Goal: Task Accomplishment & Management: Use online tool/utility

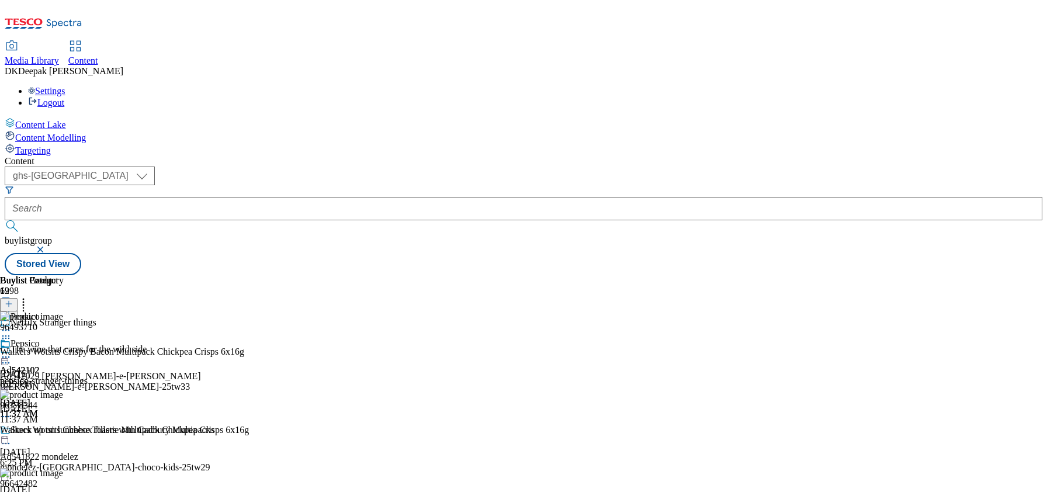
click at [155, 167] on select "ghs-roi ghs-[GEOGRAPHIC_DATA]" at bounding box center [80, 176] width 150 height 19
select select "ghs-roi"
click at [152, 167] on select "ghs-roi ghs-[GEOGRAPHIC_DATA]" at bounding box center [80, 176] width 150 height 19
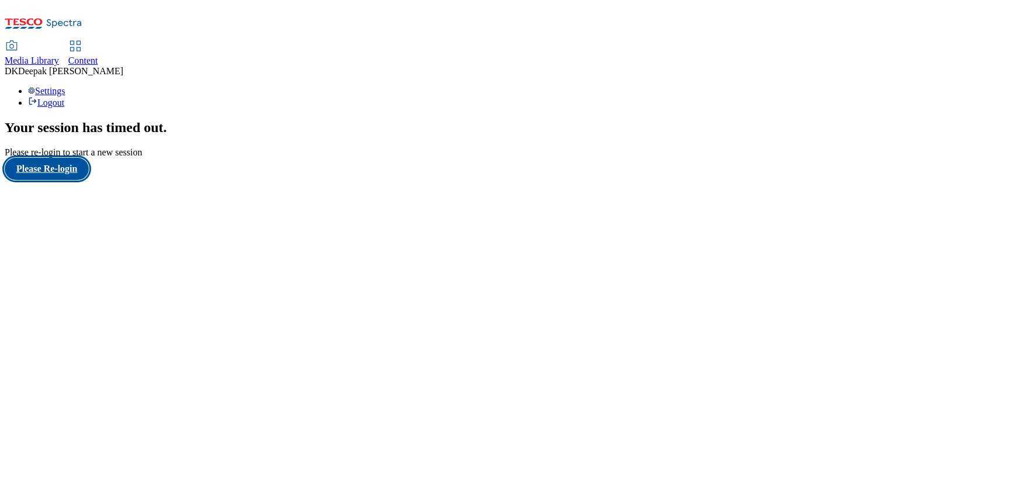
click at [89, 180] on button "Please Re-login" at bounding box center [47, 169] width 84 height 22
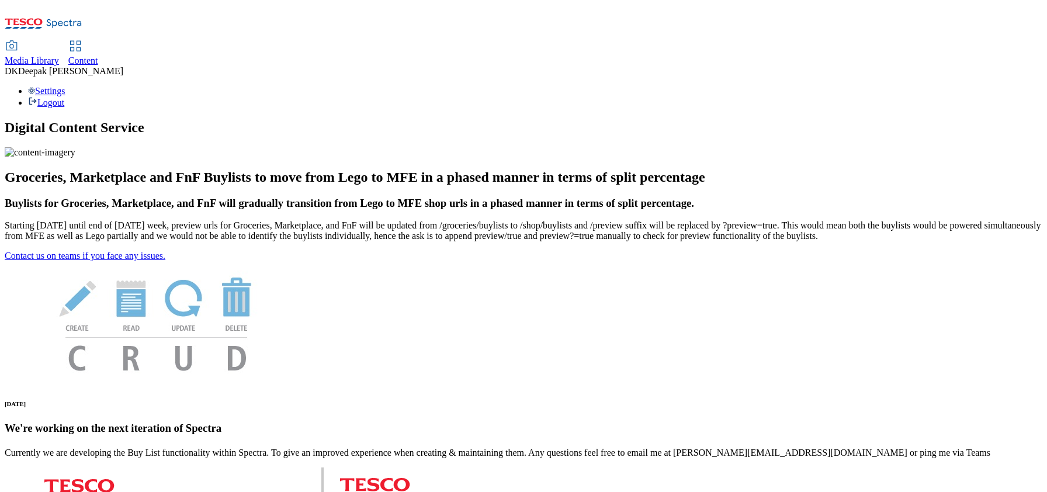
click at [98, 56] on span "Content" at bounding box center [83, 61] width 30 height 10
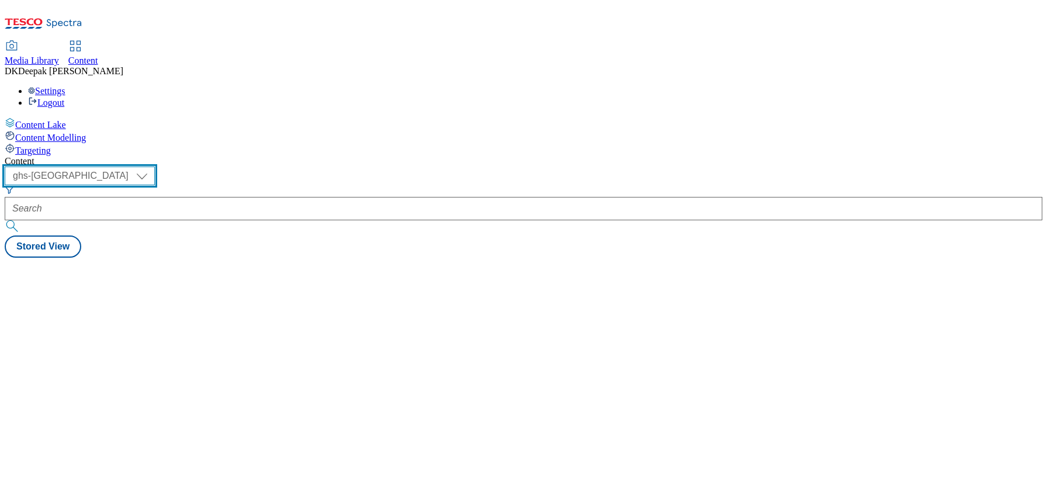
click at [155, 167] on select "ghs-roi ghs-[GEOGRAPHIC_DATA]" at bounding box center [80, 176] width 150 height 19
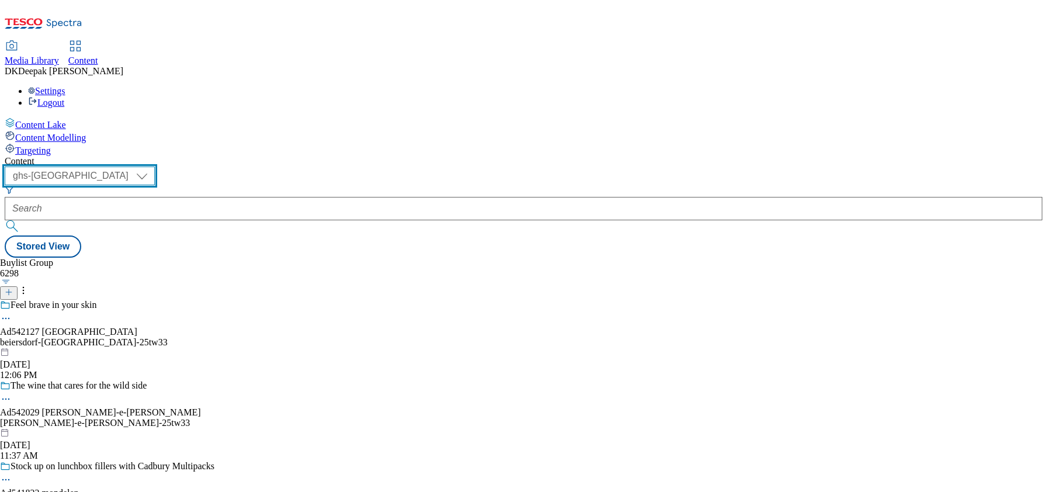
select select "ghs-roi"
click at [152, 167] on select "ghs-roi ghs-[GEOGRAPHIC_DATA]" at bounding box center [80, 176] width 150 height 19
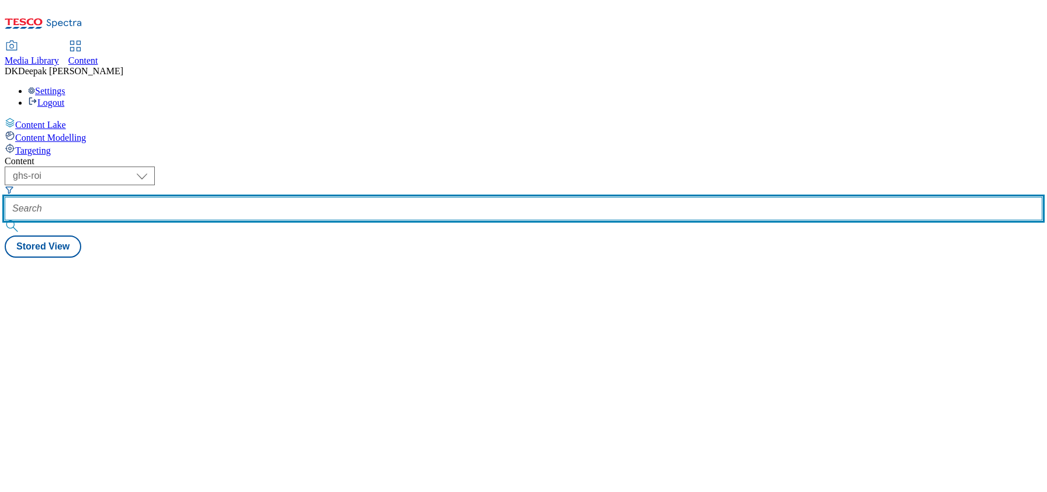
click at [275, 197] on input "text" at bounding box center [524, 208] width 1038 height 23
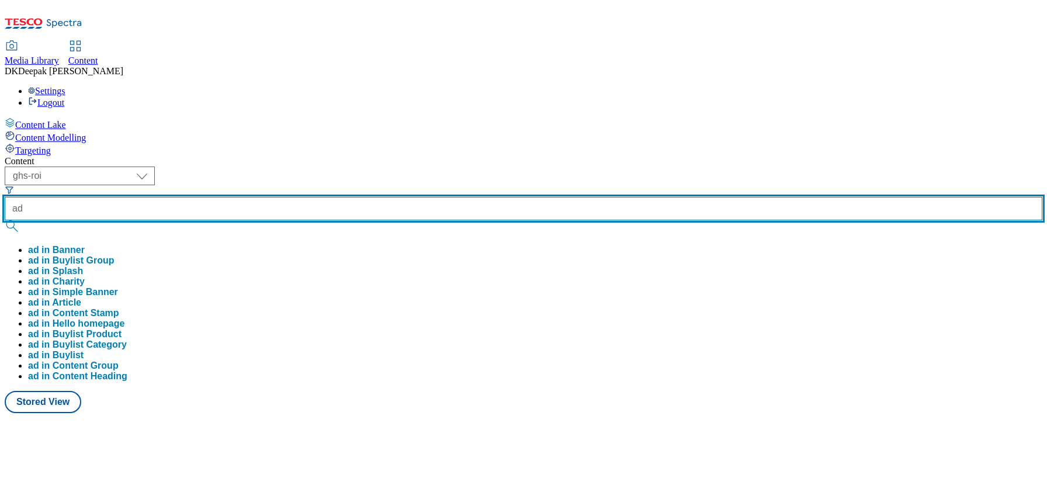
paste input "542320"
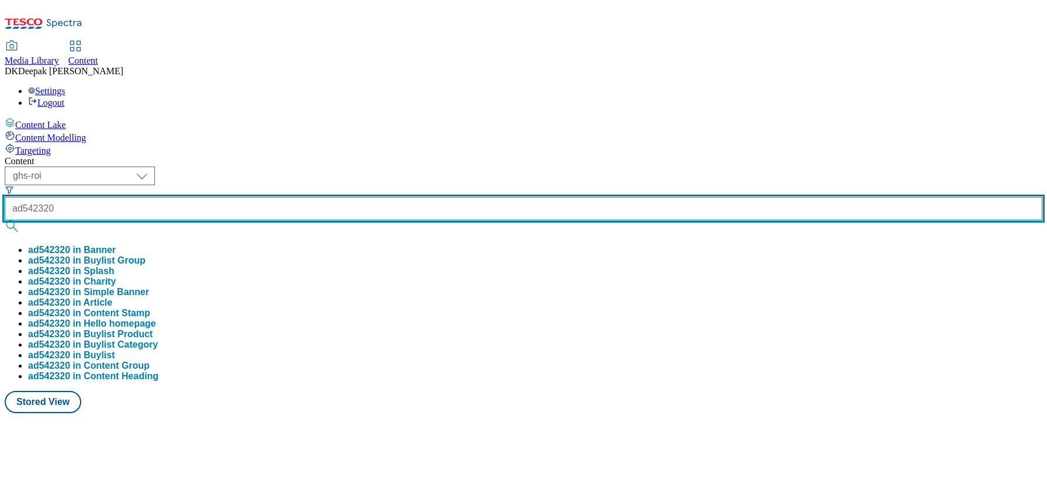
type input "ad542320"
click at [5, 220] on button "submit" at bounding box center [13, 226] width 16 height 12
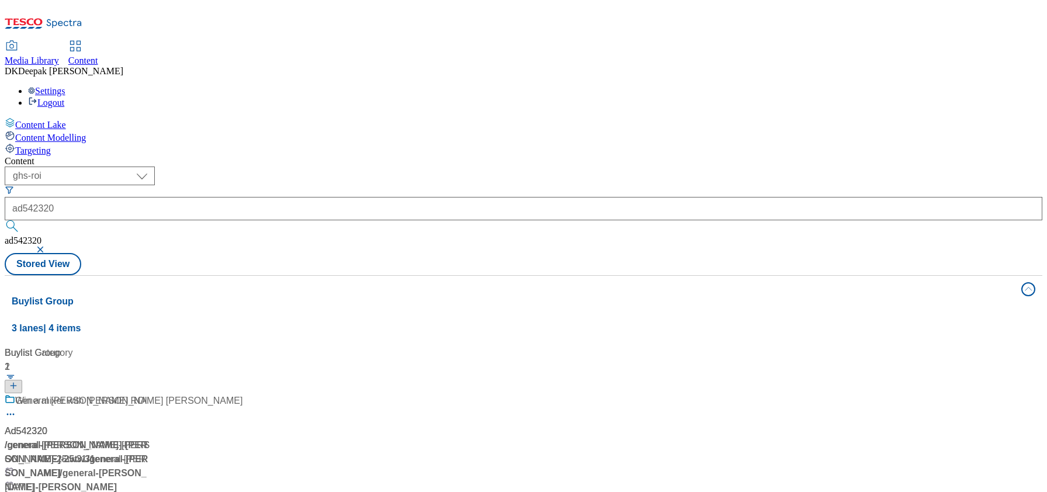
click at [212, 438] on div "/ general-mills-betty-crocker-25tw31 / general-mills" at bounding box center [168, 459] width 326 height 42
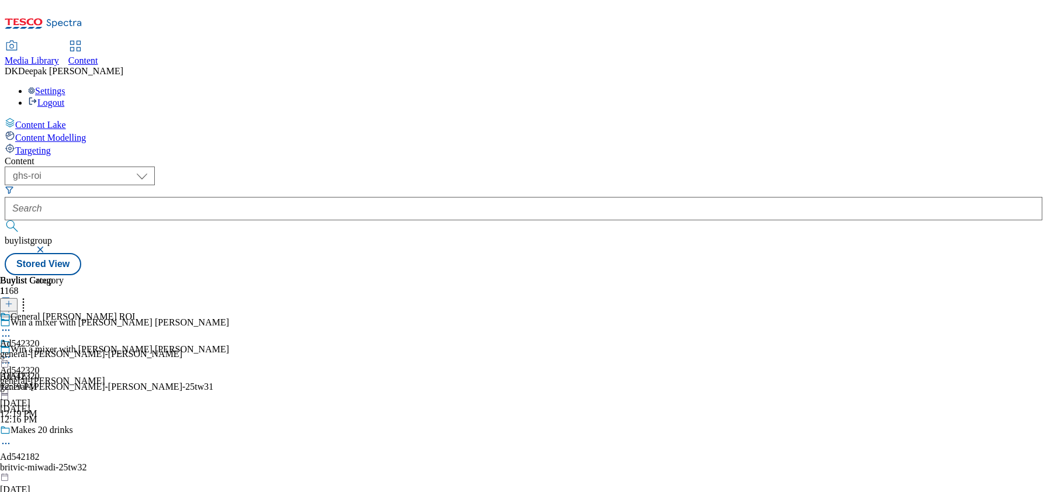
click at [12, 357] on icon at bounding box center [6, 363] width 12 height 12
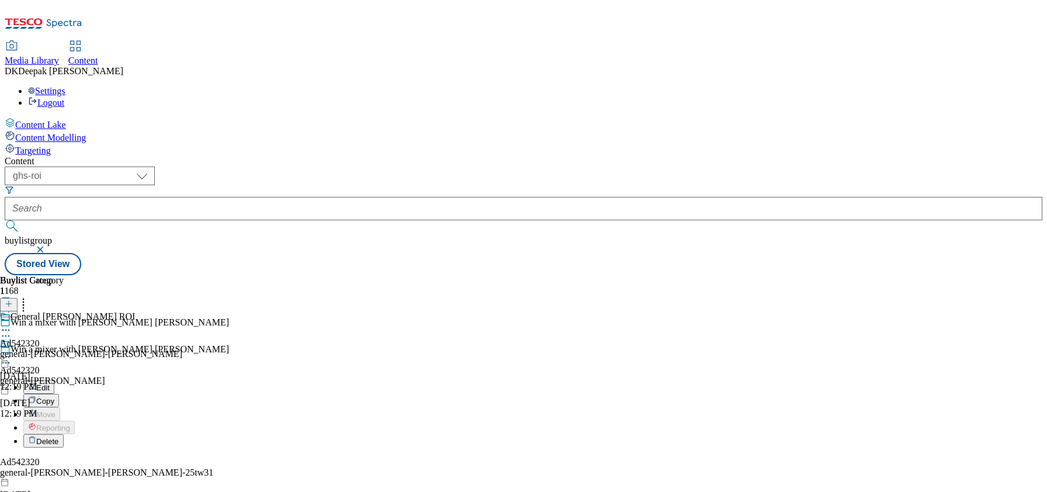
click at [54, 380] on button "Edit" at bounding box center [38, 386] width 31 height 13
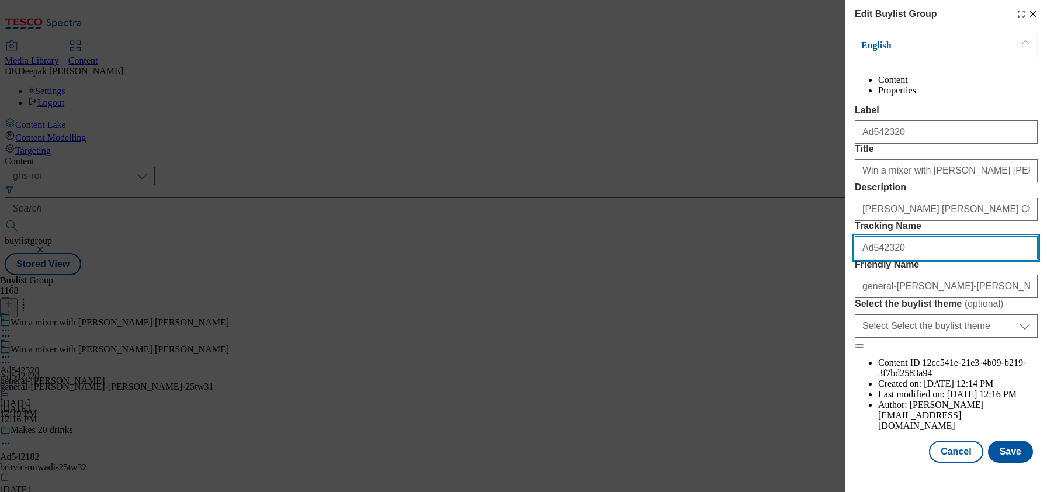
click at [861, 259] on input "Ad542320" at bounding box center [946, 247] width 183 height 23
type input "DH_Ad542320"
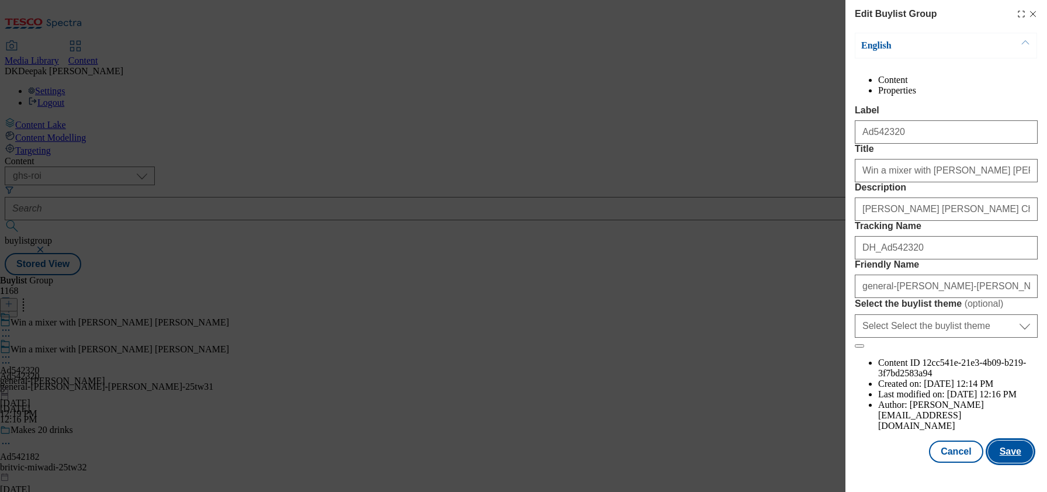
click at [1000, 452] on button "Save" at bounding box center [1010, 452] width 45 height 22
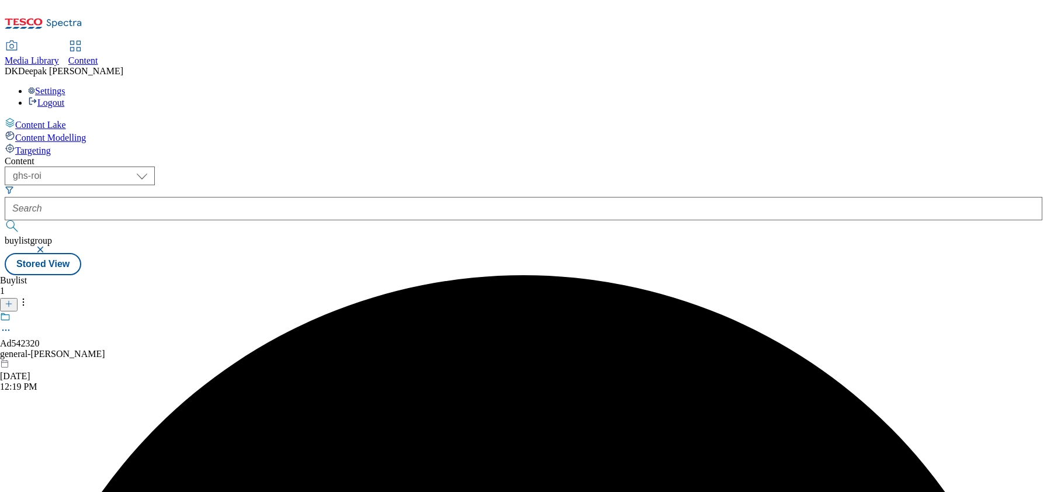
click at [105, 349] on div "general-mills" at bounding box center [52, 354] width 105 height 11
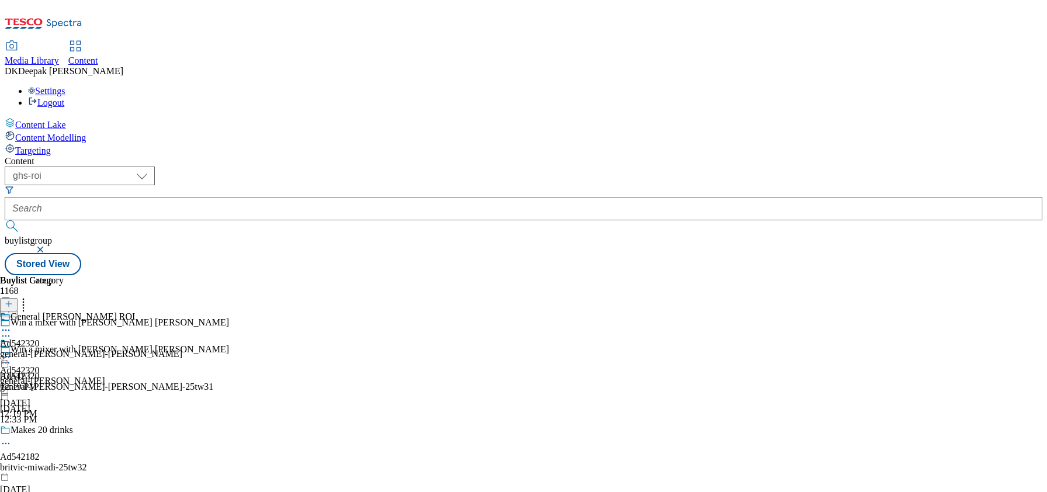
click at [105, 376] on div "general-mills" at bounding box center [52, 381] width 105 height 11
click at [12, 351] on icon at bounding box center [6, 357] width 12 height 12
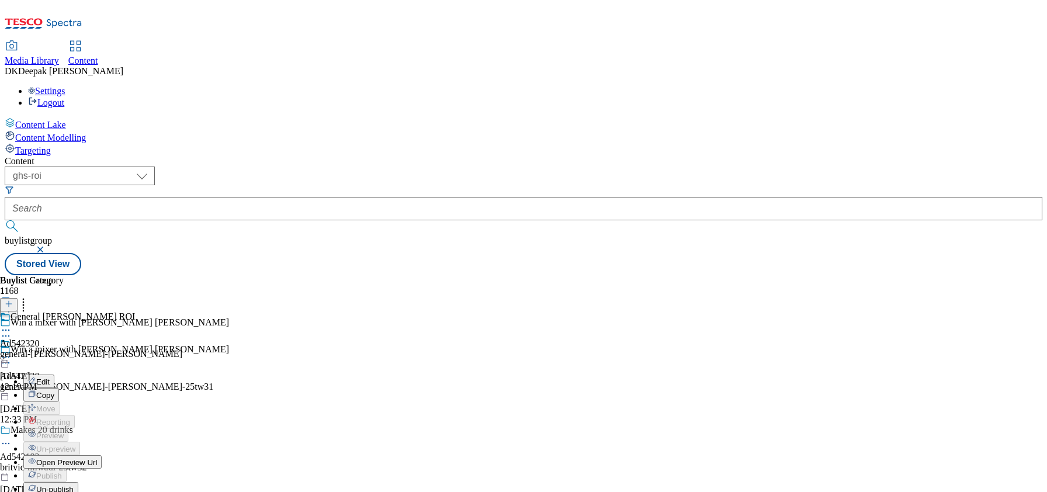
click at [54, 375] on button "Edit" at bounding box center [38, 381] width 31 height 13
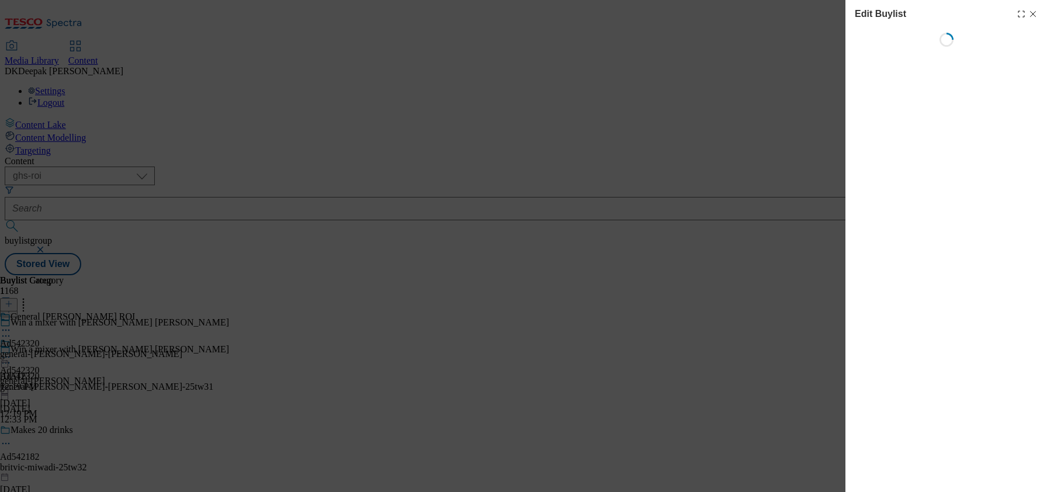
select select "tactical"
select select "dunnhumby"
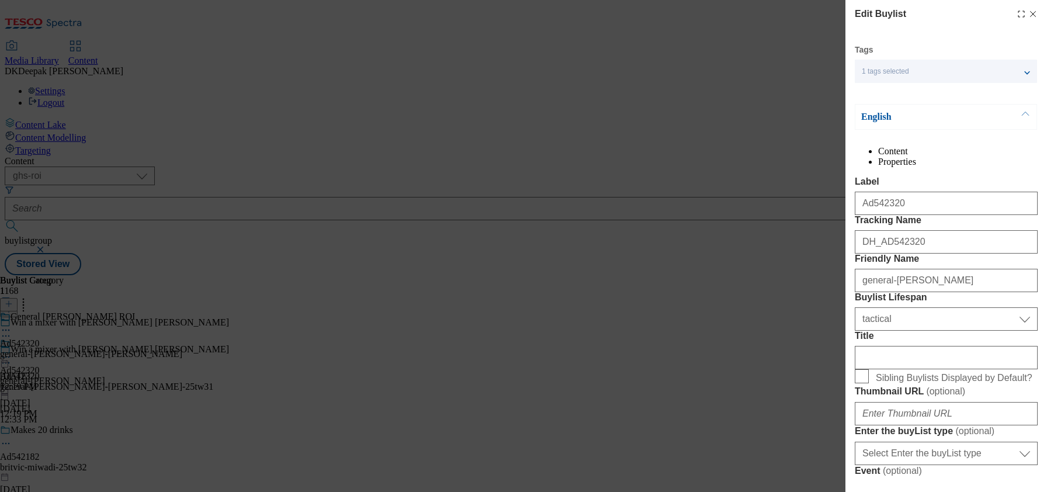
select select "Banner"
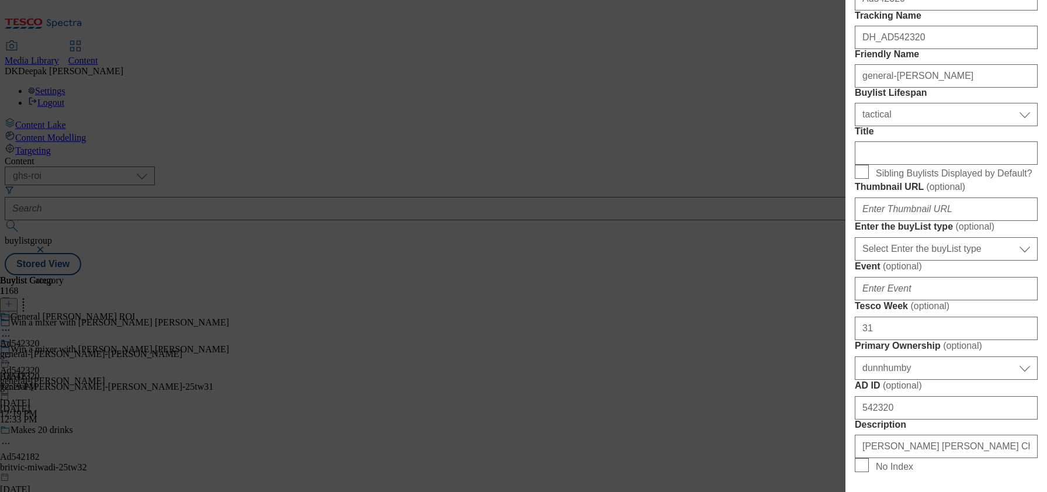
scroll to position [234, 0]
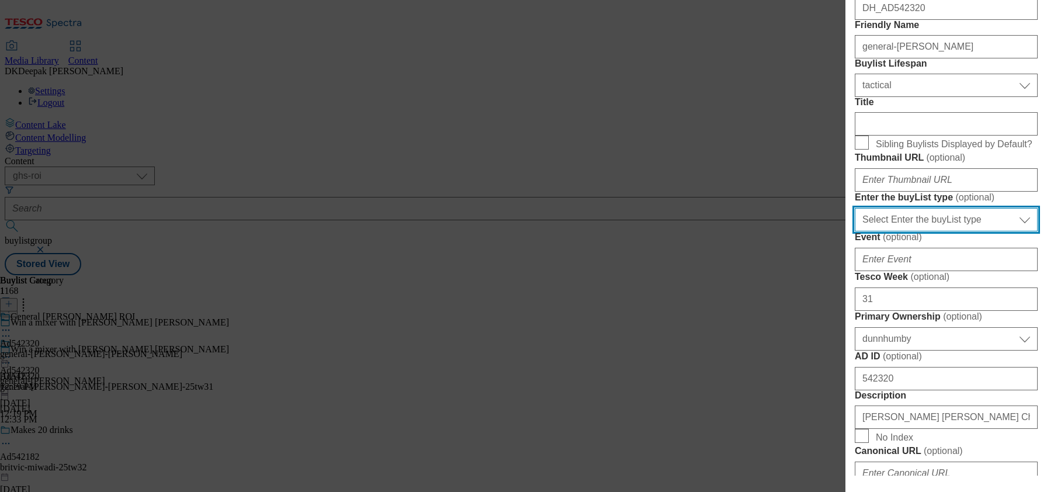
click at [971, 231] on select "Select Enter the buyList type event supplier funded long term >4 weeks supplier…" at bounding box center [946, 219] width 183 height 23
select select "supplier funded short term 1-3 weeks"
click at [855, 231] on select "Select Enter the buyList type event supplier funded long term >4 weeks supplier…" at bounding box center [946, 219] width 183 height 23
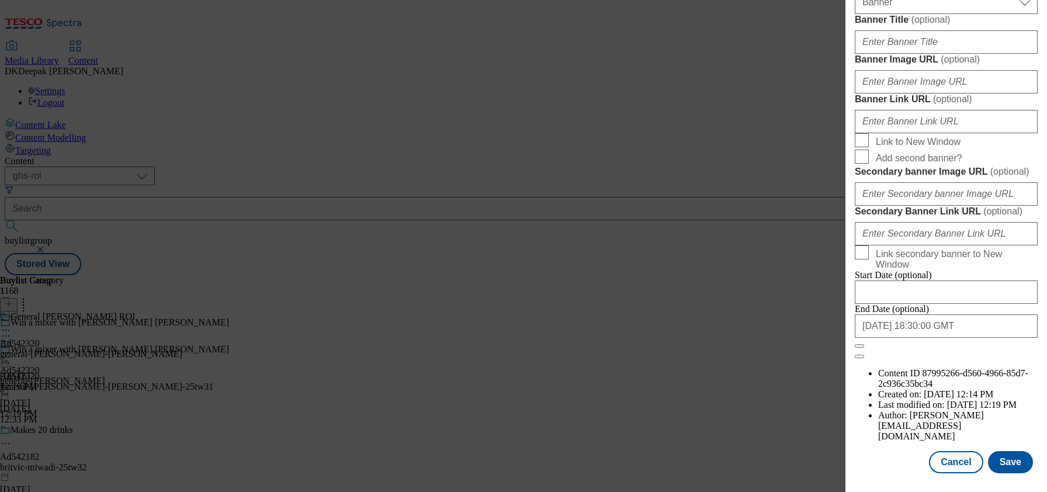
scroll to position [1218, 0]
click at [997, 451] on button "Save" at bounding box center [1010, 462] width 45 height 22
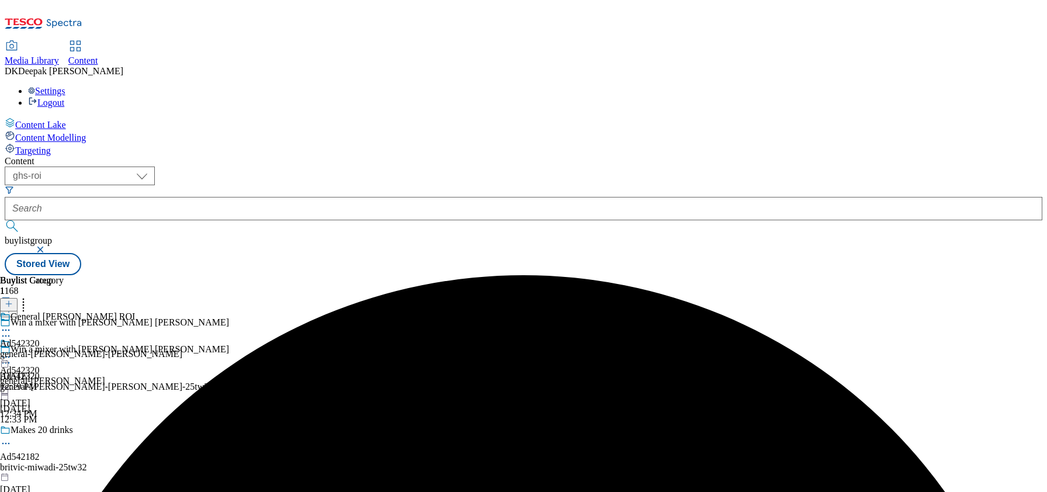
click at [182, 349] on div "general-mills-betty-crocker" at bounding box center [91, 354] width 182 height 11
click at [12, 351] on icon at bounding box center [6, 357] width 12 height 12
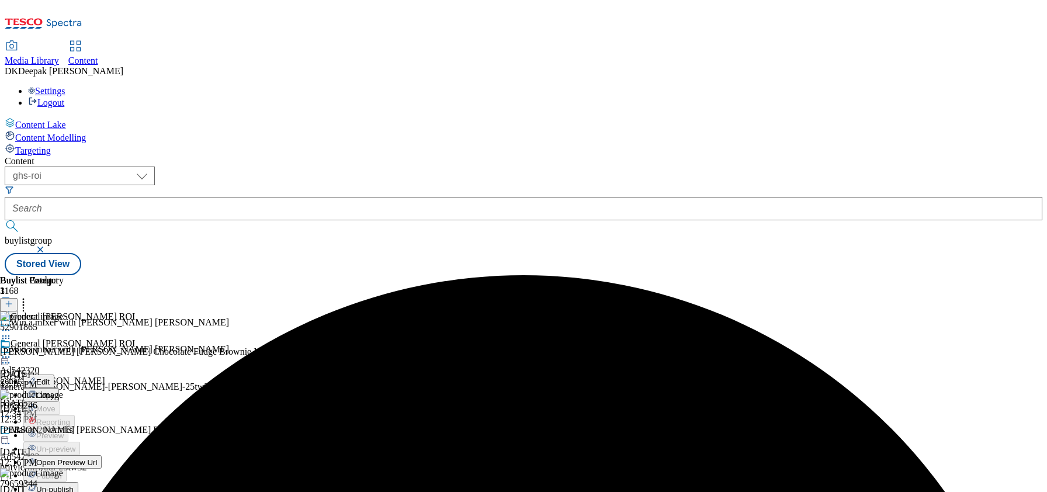
click at [182, 375] on li "Edit" at bounding box center [102, 381] width 159 height 13
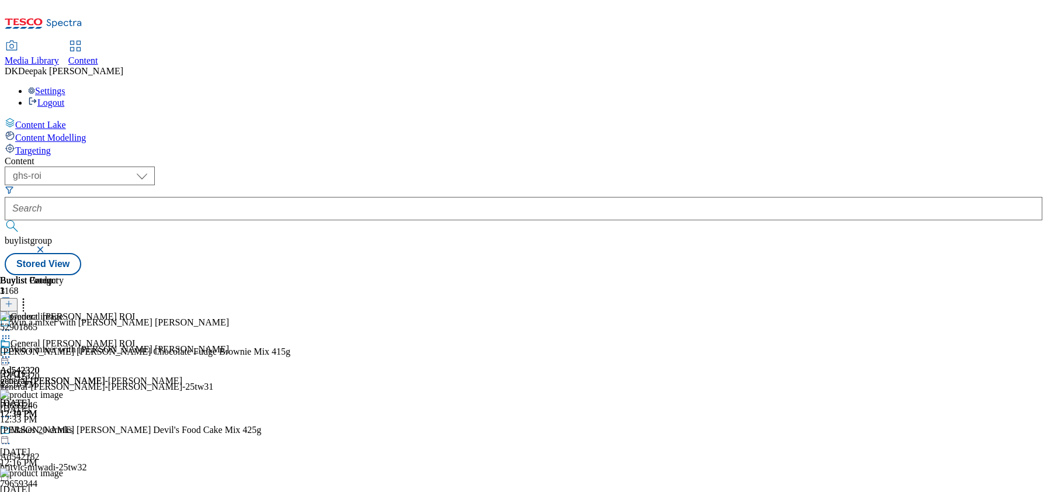
click at [182, 338] on div "General Mills ROI Ad542320 general-mills-betty-crocker Sep 19, 2025 12:19 PM" at bounding box center [91, 378] width 182 height 81
click at [12, 351] on icon at bounding box center [6, 357] width 12 height 12
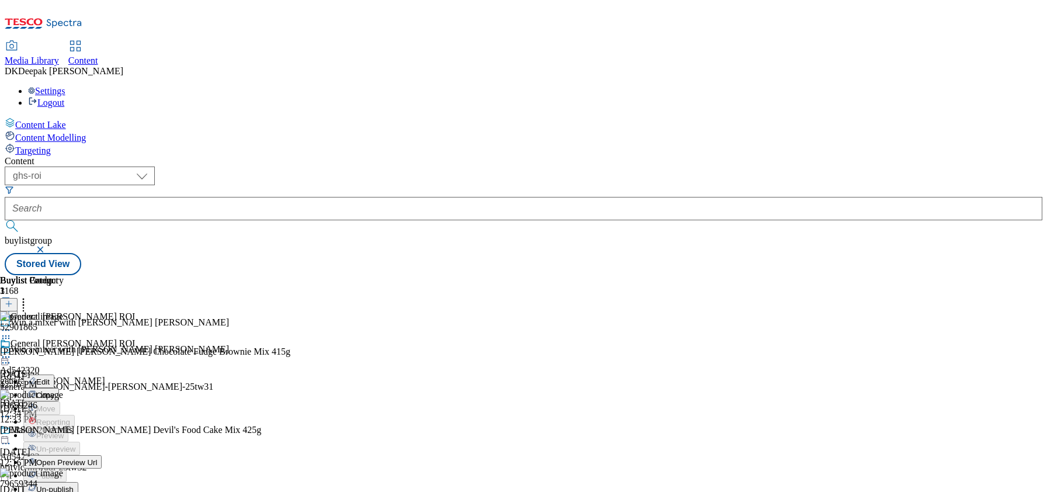
click at [54, 375] on button "Edit" at bounding box center [38, 381] width 31 height 13
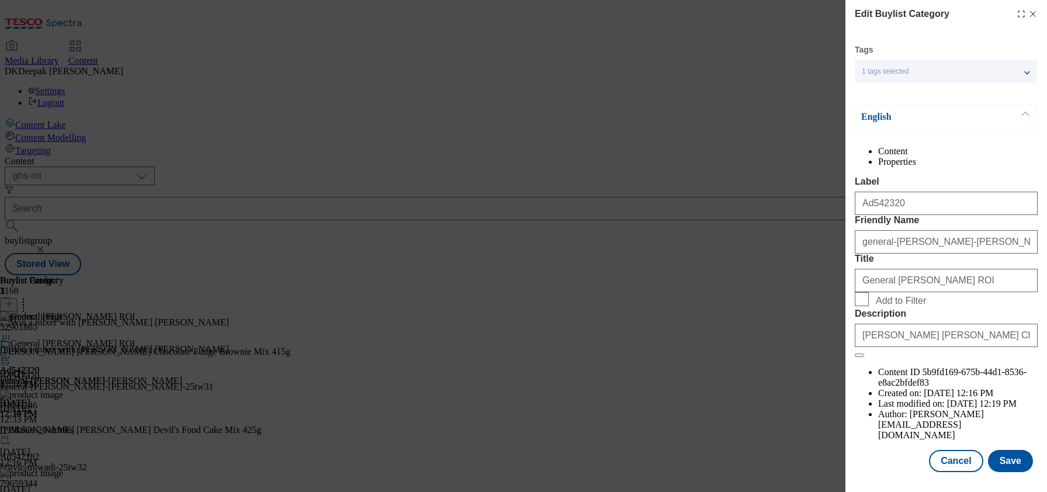
scroll to position [32, 0]
click at [952, 457] on button "Cancel" at bounding box center [956, 461] width 54 height 22
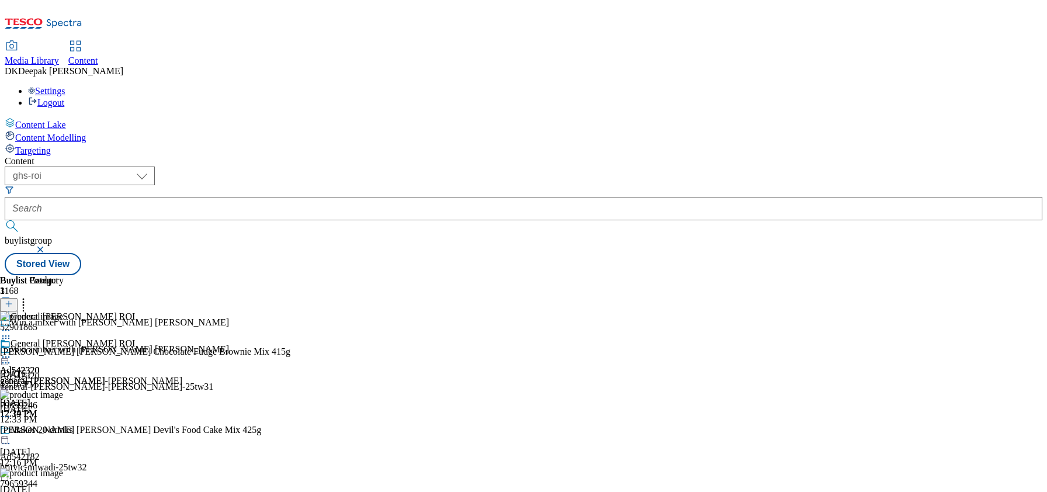
scroll to position [0, 0]
click at [12, 351] on icon at bounding box center [6, 357] width 12 height 12
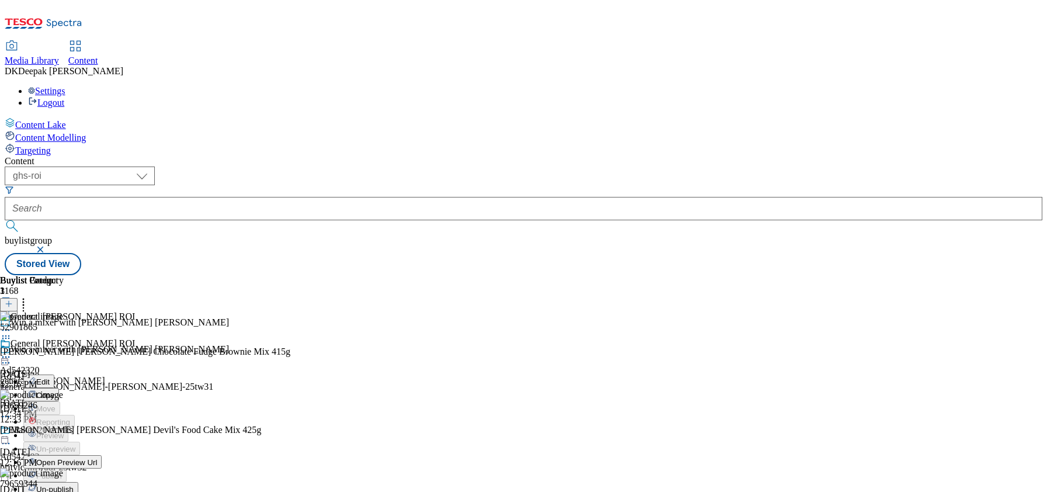
click at [97, 458] on span "Open Preview Url" at bounding box center [66, 462] width 61 height 9
